Goal: Find contact information

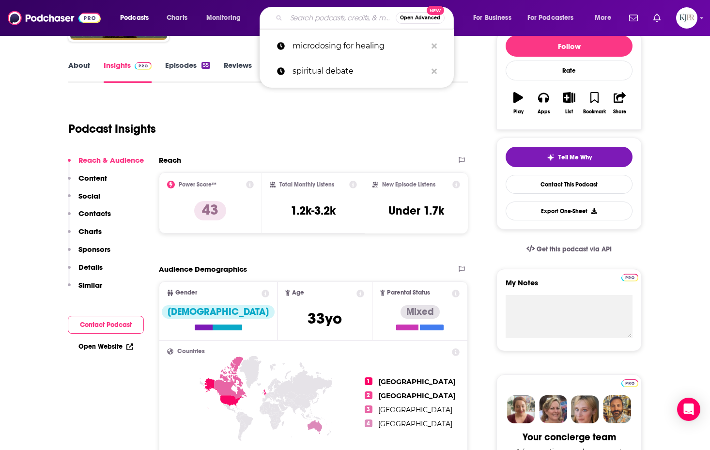
click at [310, 25] on input "Search podcasts, credits, & more..." at bounding box center [340, 17] width 109 height 15
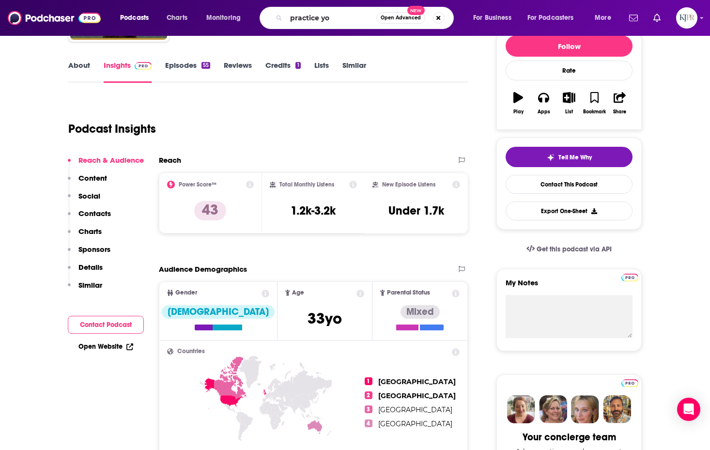
type input "practice you"
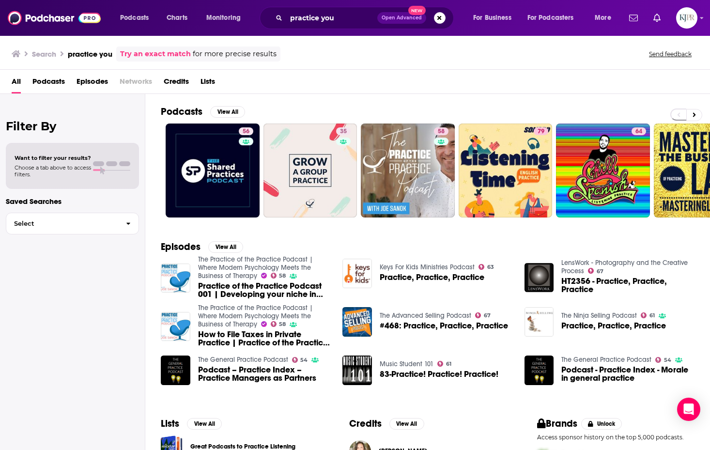
click at [338, 26] on div "practice you Open Advanced New" at bounding box center [357, 18] width 194 height 22
click at [344, 24] on input "practice you" at bounding box center [331, 17] width 91 height 15
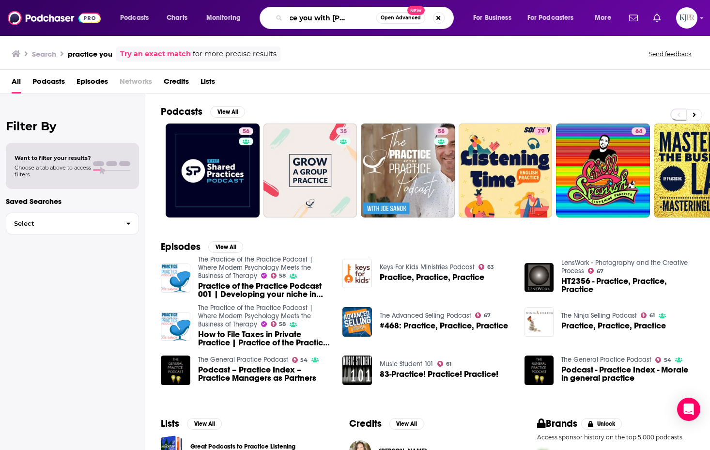
scroll to position [0, 29]
type input "practice you with [PERSON_NAME]"
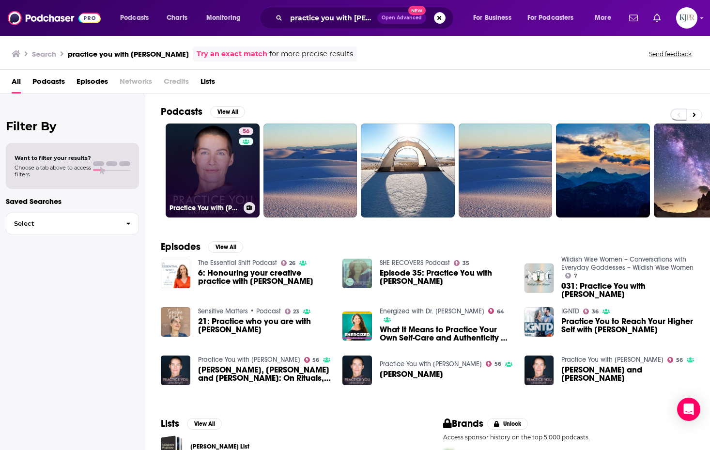
click at [230, 200] on link "56 Practice You with Elena Brower" at bounding box center [213, 170] width 94 height 94
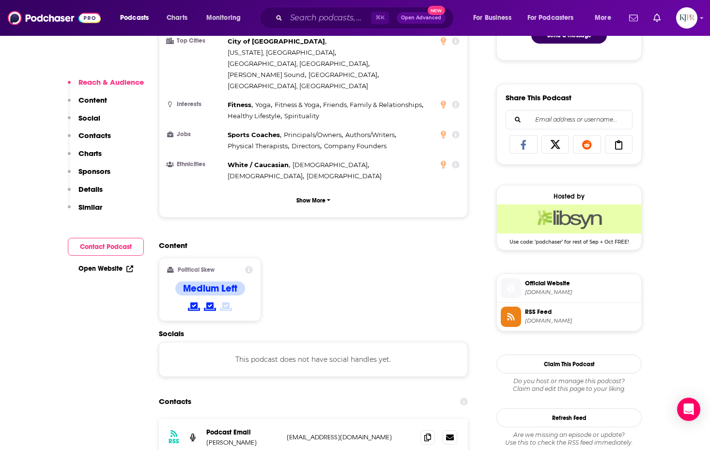
scroll to position [567, 0]
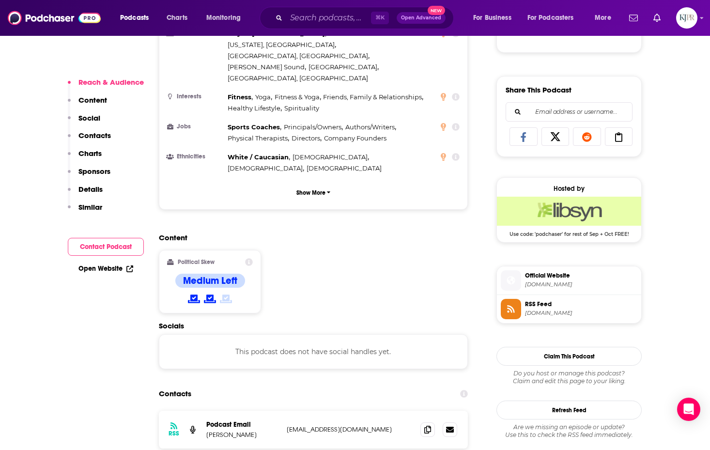
click at [545, 276] on span "Official Website" at bounding box center [581, 275] width 112 height 9
click at [298, 14] on input "Search podcasts, credits, & more..." at bounding box center [328, 17] width 85 height 15
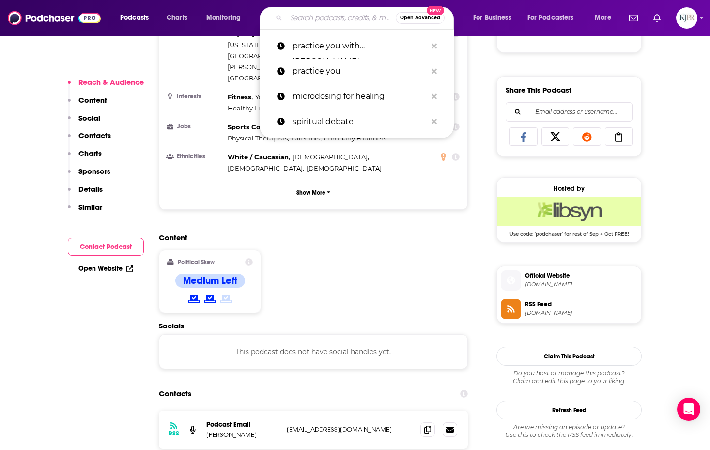
paste input "Accelerated Health with [PERSON_NAME]"
type input "Accelerated Health with [PERSON_NAME]"
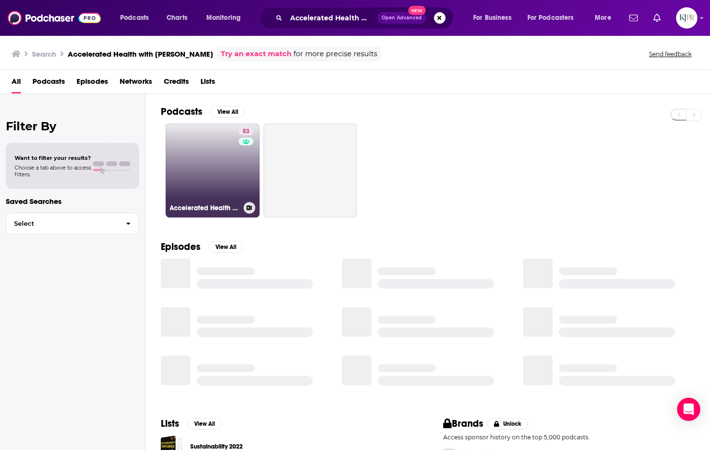
click at [218, 169] on link "53 Accelerated Health with Sara Banta" at bounding box center [213, 170] width 94 height 94
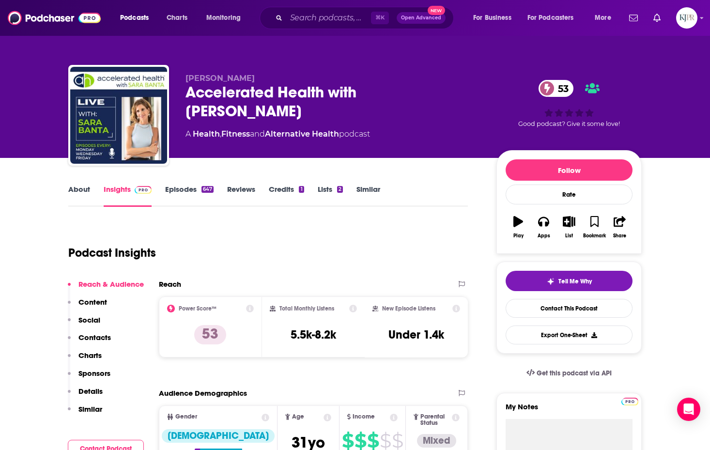
scroll to position [126, 0]
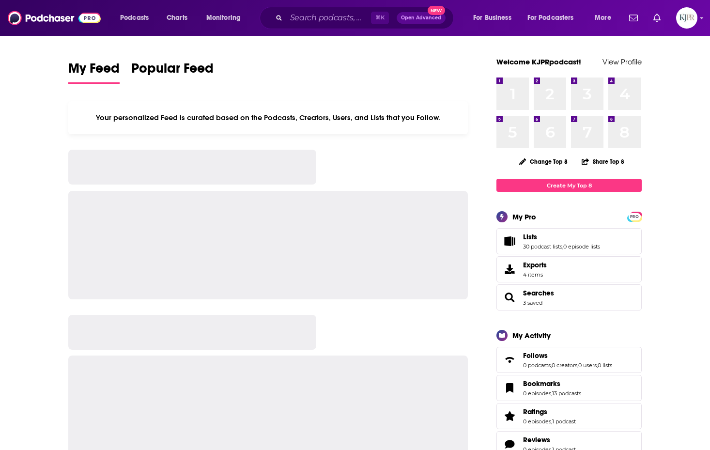
click at [266, 20] on div "⌘ K Open Advanced New" at bounding box center [357, 18] width 194 height 22
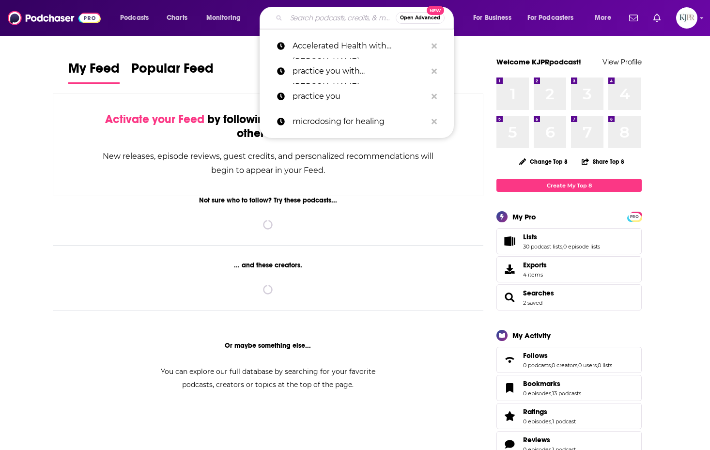
click at [290, 20] on input "Search podcasts, credits, & more..." at bounding box center [340, 17] width 109 height 15
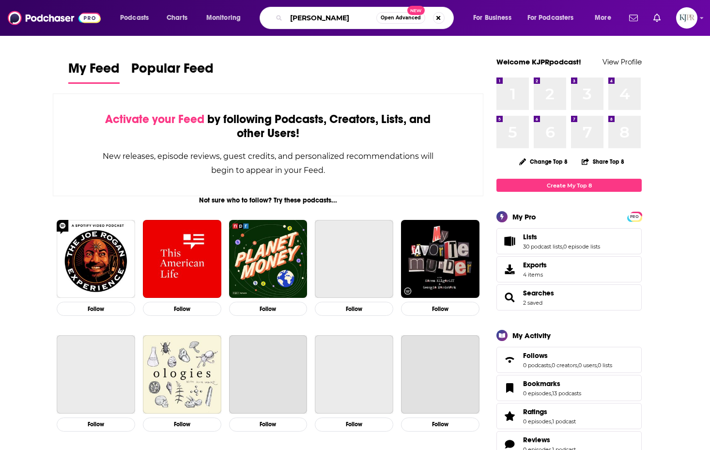
type input "[PERSON_NAME]"
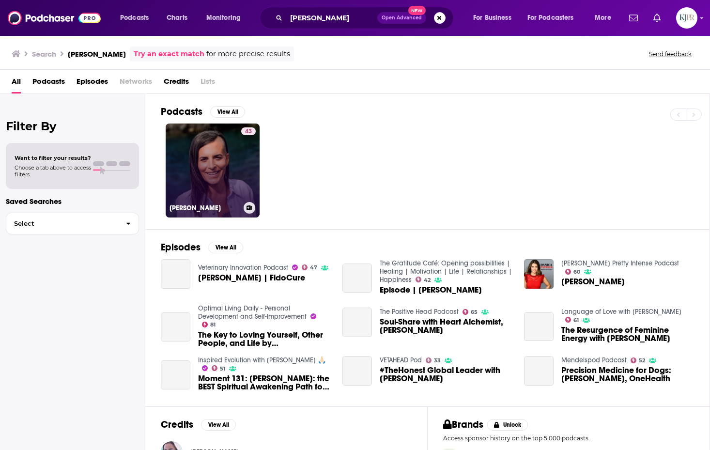
click at [243, 160] on div "43" at bounding box center [248, 164] width 15 height 75
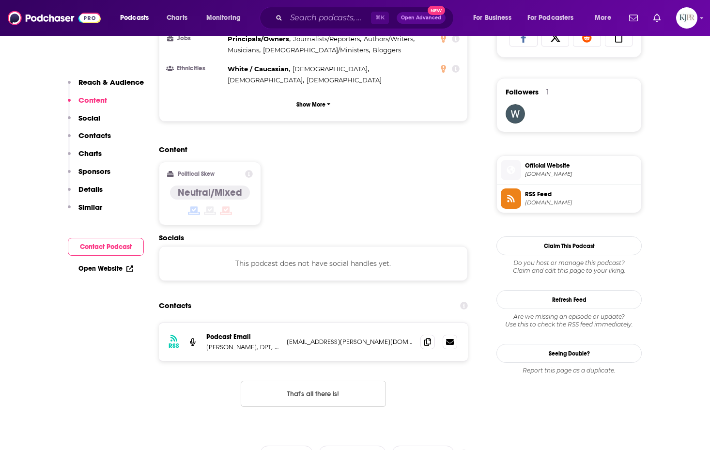
scroll to position [669, 0]
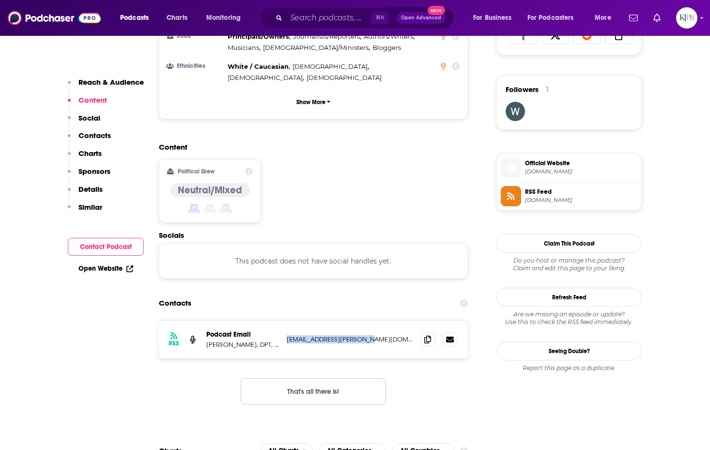
drag, startPoint x: 366, startPoint y: 290, endPoint x: 286, endPoint y: 291, distance: 79.9
click at [286, 321] on div "RSS Podcast Email [PERSON_NAME], DPT, MPH [EMAIL_ADDRESS][PERSON_NAME][DOMAIN_N…" at bounding box center [313, 340] width 309 height 38
copy p "[EMAIL_ADDRESS][PERSON_NAME][DOMAIN_NAME]"
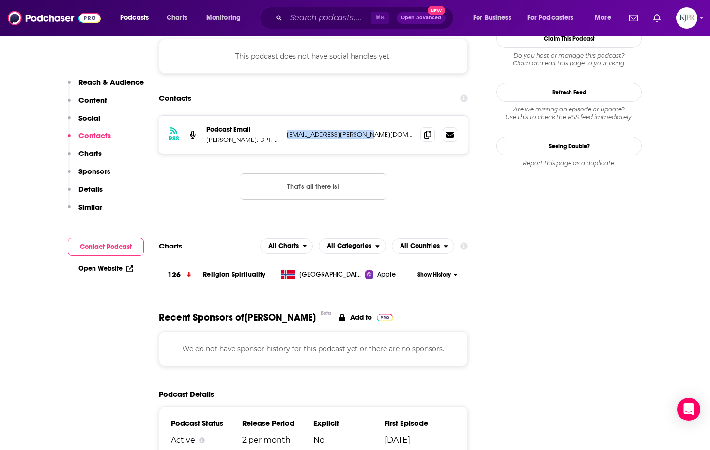
scroll to position [880, 0]
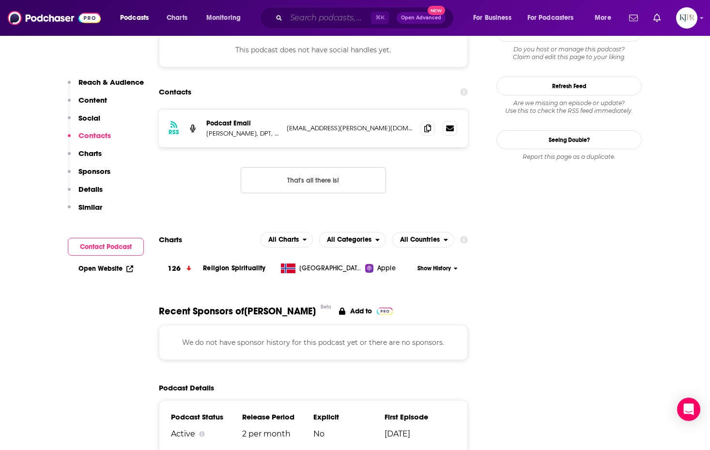
click at [318, 18] on input "Search podcasts, credits, & more..." at bounding box center [328, 17] width 85 height 15
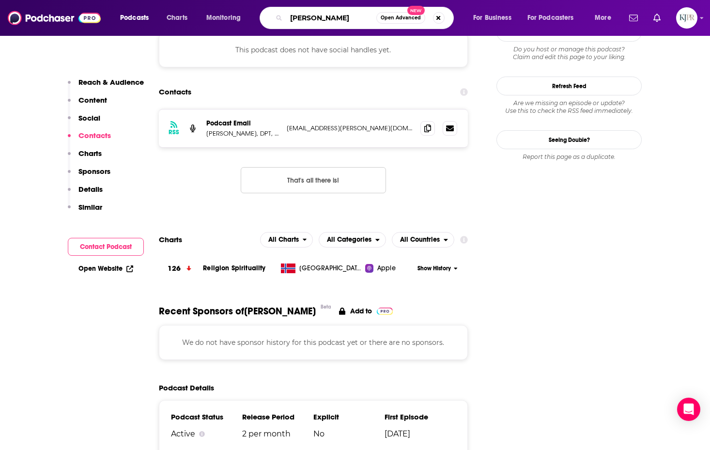
type input "[PERSON_NAME]"
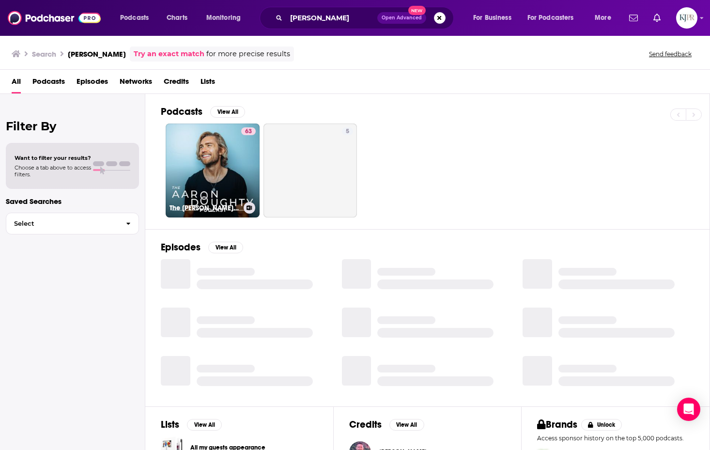
click at [232, 141] on link "63 The [PERSON_NAME] Podcast" at bounding box center [213, 170] width 94 height 94
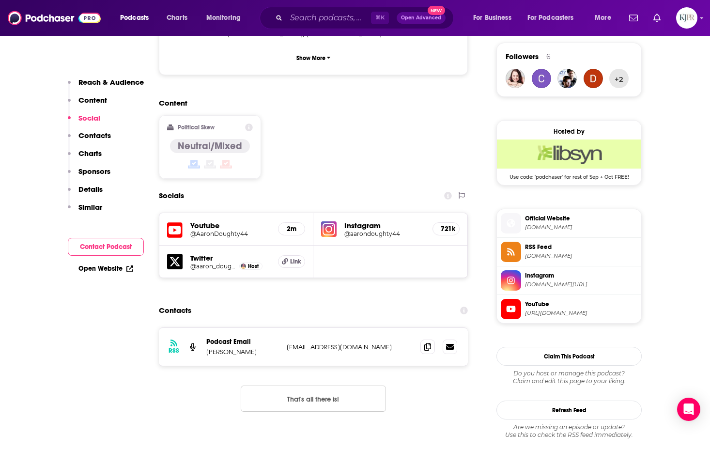
scroll to position [701, 0]
drag, startPoint x: 370, startPoint y: 312, endPoint x: 287, endPoint y: 310, distance: 82.8
click at [287, 343] on p "[EMAIL_ADDRESS][DOMAIN_NAME]" at bounding box center [350, 347] width 126 height 8
copy p "[EMAIL_ADDRESS][DOMAIN_NAME]"
click at [231, 230] on h5 "@AaronDoughty44" at bounding box center [230, 233] width 80 height 7
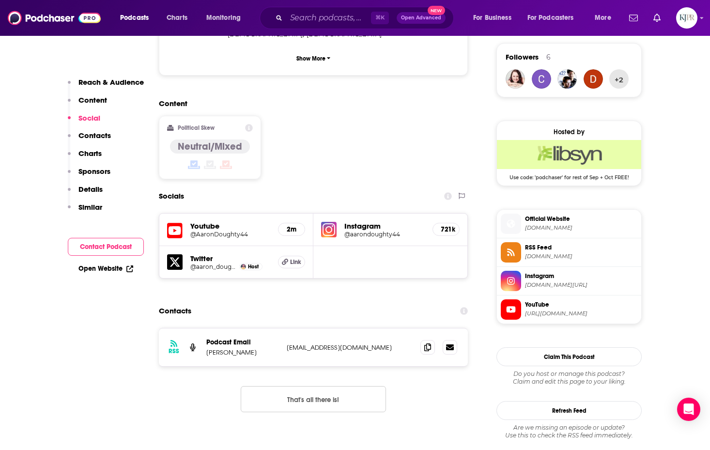
click at [286, 21] on div "⌘ K Open Advanced New" at bounding box center [357, 18] width 194 height 22
click at [299, 22] on input "Search podcasts, credits, & more..." at bounding box center [328, 17] width 85 height 15
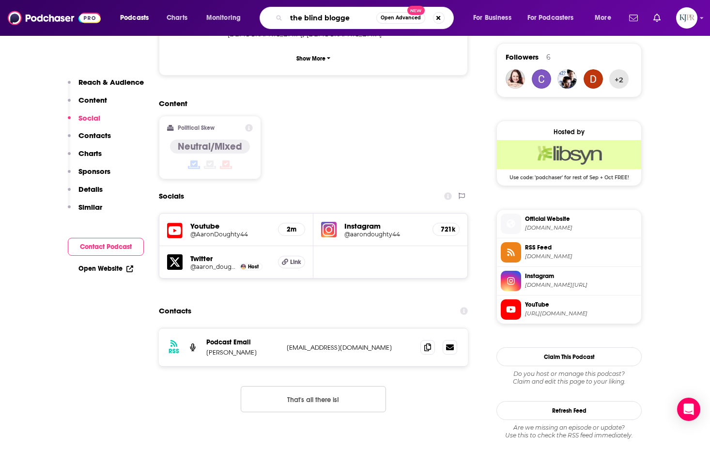
type input "the blind blogger"
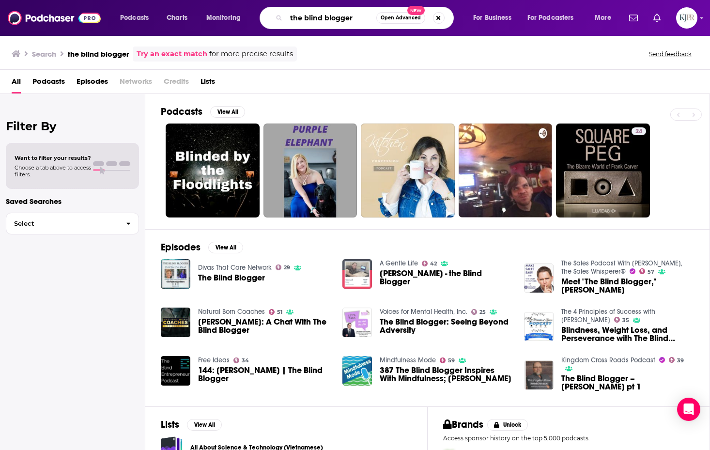
click at [297, 16] on input "the blind blogger" at bounding box center [331, 17] width 90 height 15
type input "whats your excuse?"
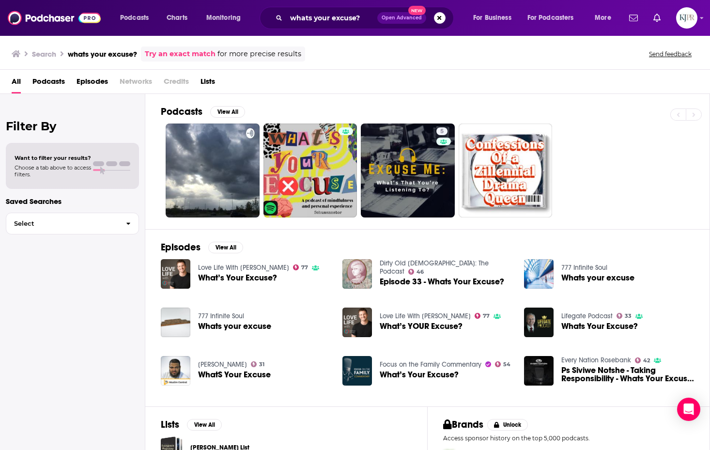
click at [46, 82] on span "Podcasts" at bounding box center [48, 84] width 32 height 20
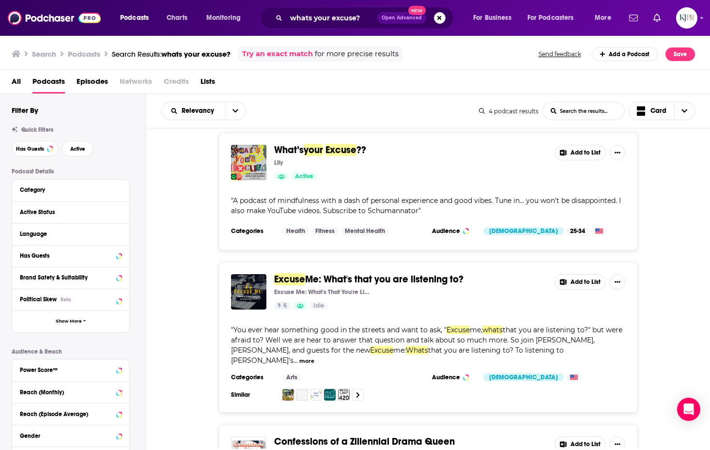
scroll to position [271, 0]
